Goal: Task Accomplishment & Management: Manage account settings

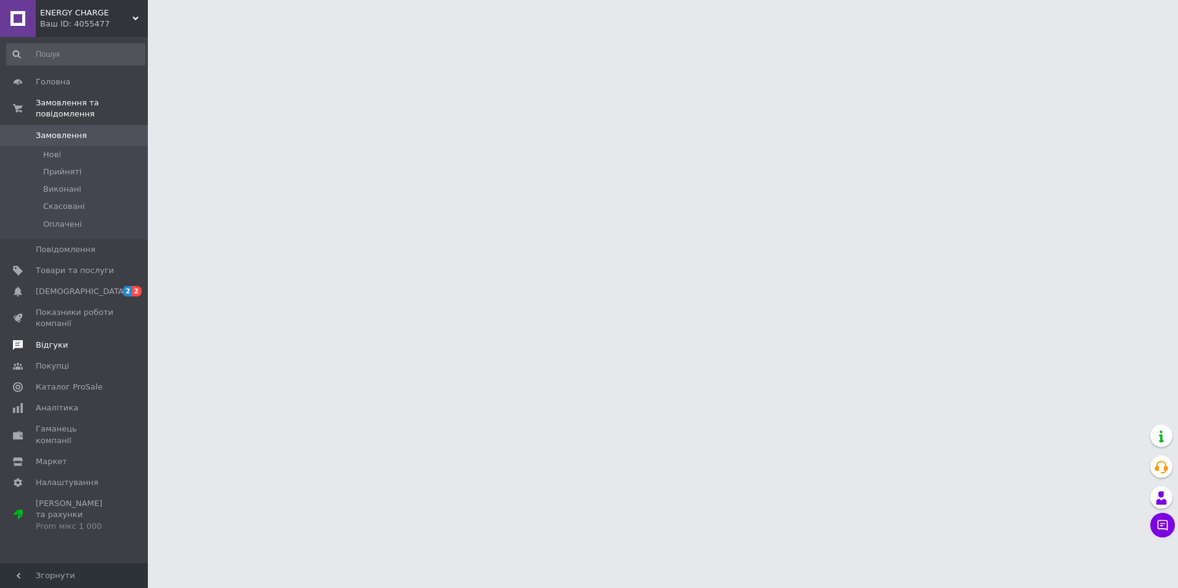
click at [118, 244] on span "0" at bounding box center [131, 249] width 34 height 11
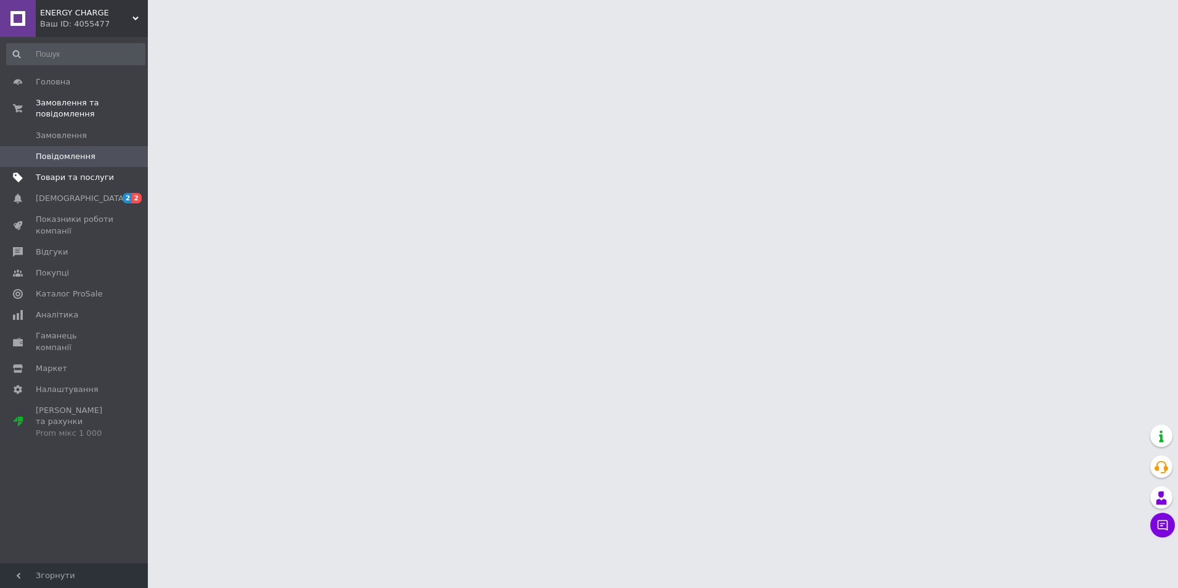
click at [112, 167] on link "Товари та послуги" at bounding box center [76, 177] width 152 height 21
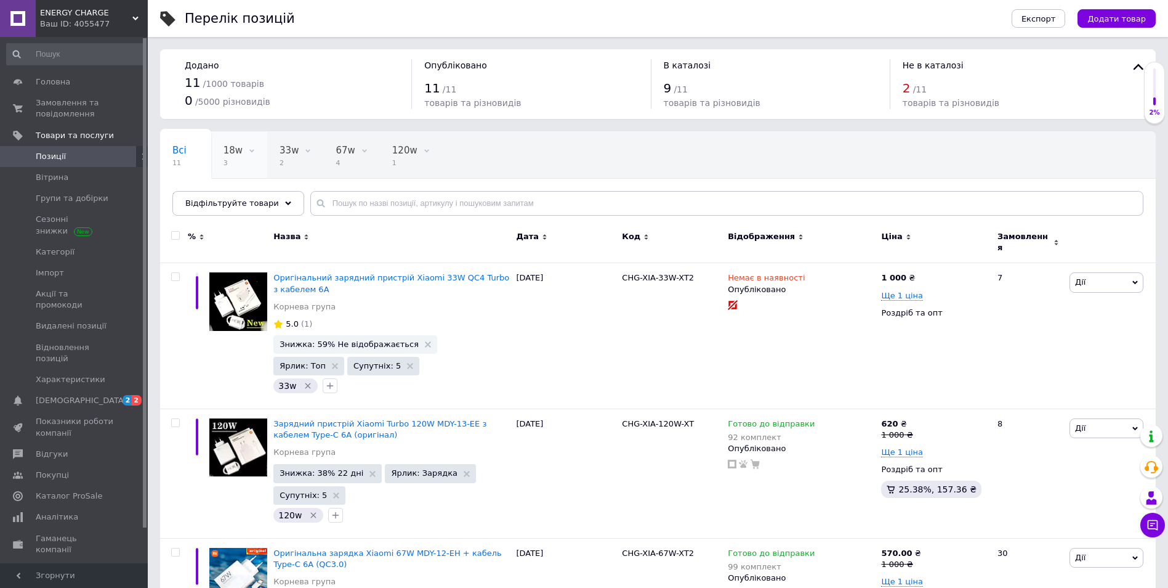
click at [258, 151] on div "18w 3" at bounding box center [239, 155] width 56 height 47
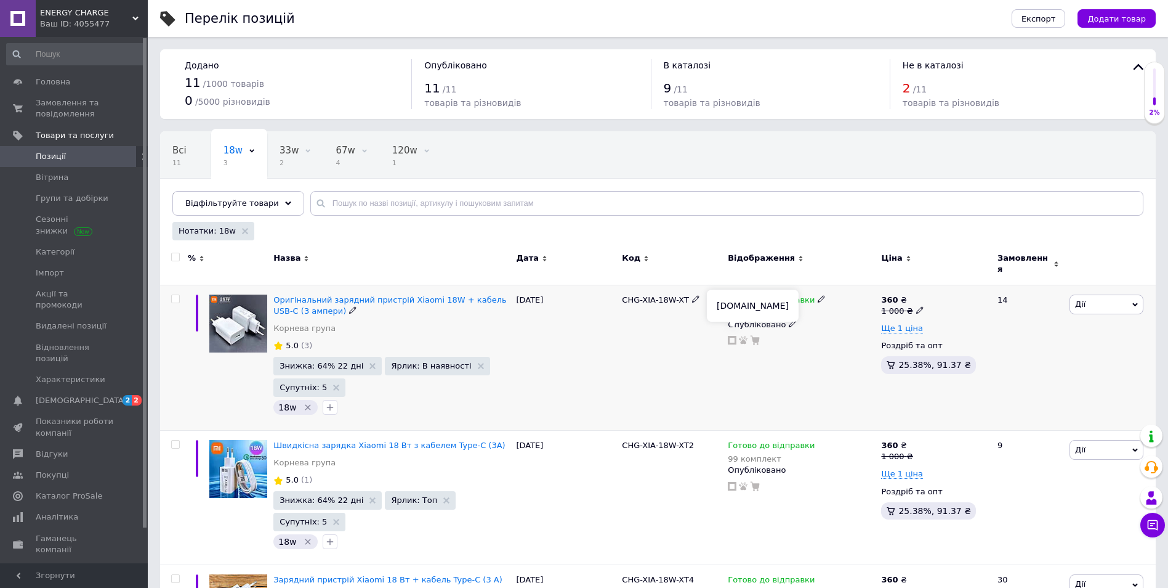
click at [730, 336] on icon at bounding box center [732, 340] width 9 height 9
click at [1098, 294] on span "Дії" at bounding box center [1107, 304] width 74 height 20
click at [1059, 319] on li "Редагувати" at bounding box center [1061, 327] width 163 height 17
